Goal: Find specific page/section: Find specific page/section

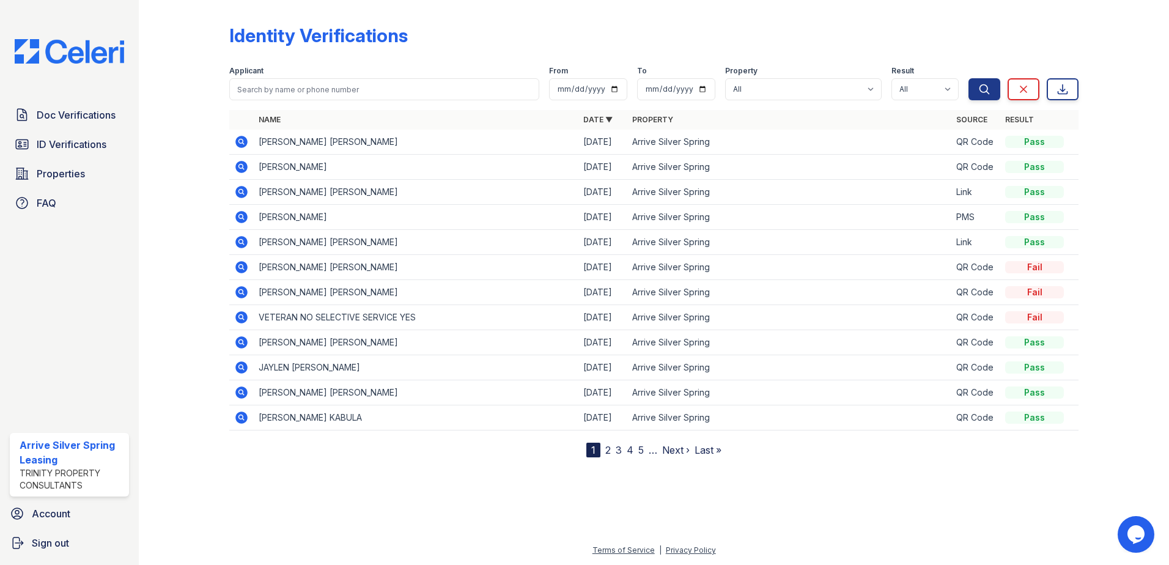
click at [96, 130] on div "Doc Verifications ID Verifications Properties FAQ" at bounding box center [69, 159] width 129 height 113
click at [89, 138] on span "ID Verifications" at bounding box center [72, 144] width 70 height 15
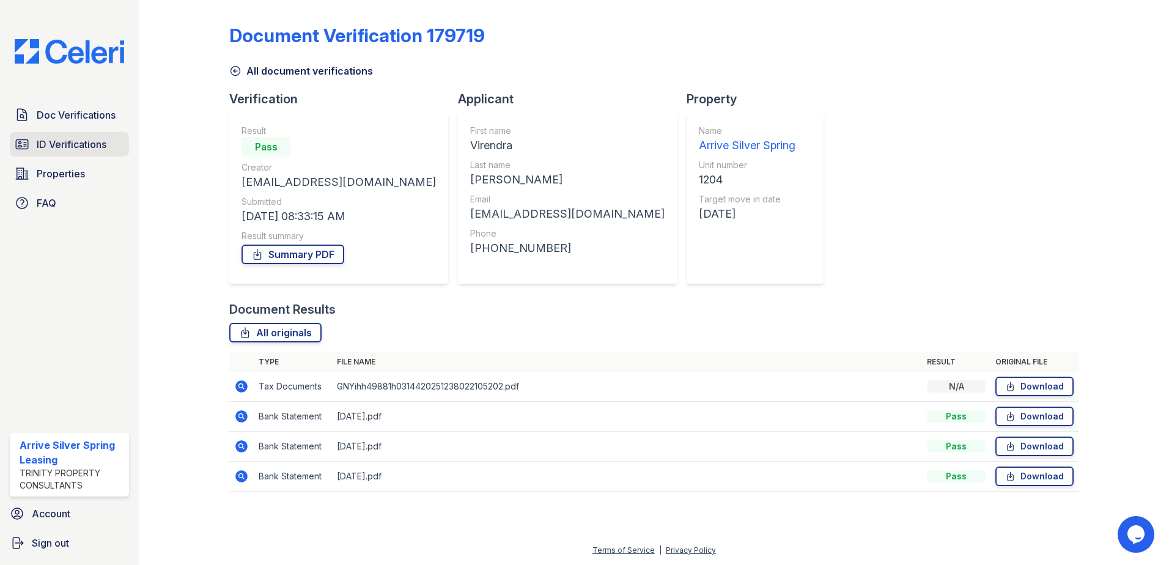
click at [66, 137] on span "ID Verifications" at bounding box center [72, 144] width 70 height 15
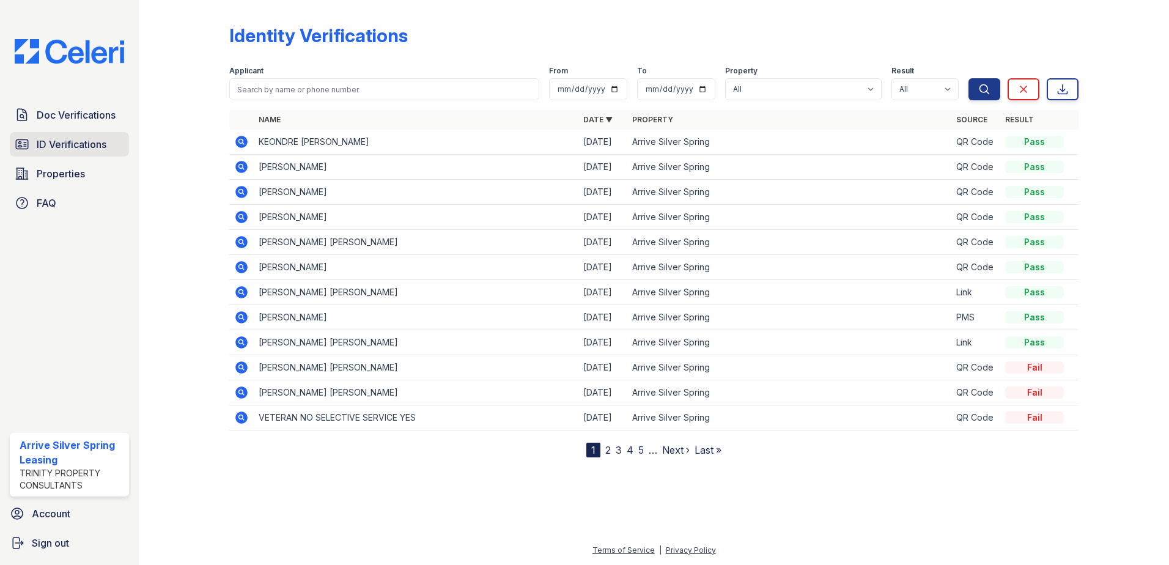
click at [78, 143] on span "ID Verifications" at bounding box center [72, 144] width 70 height 15
